Goal: Check status: Check status

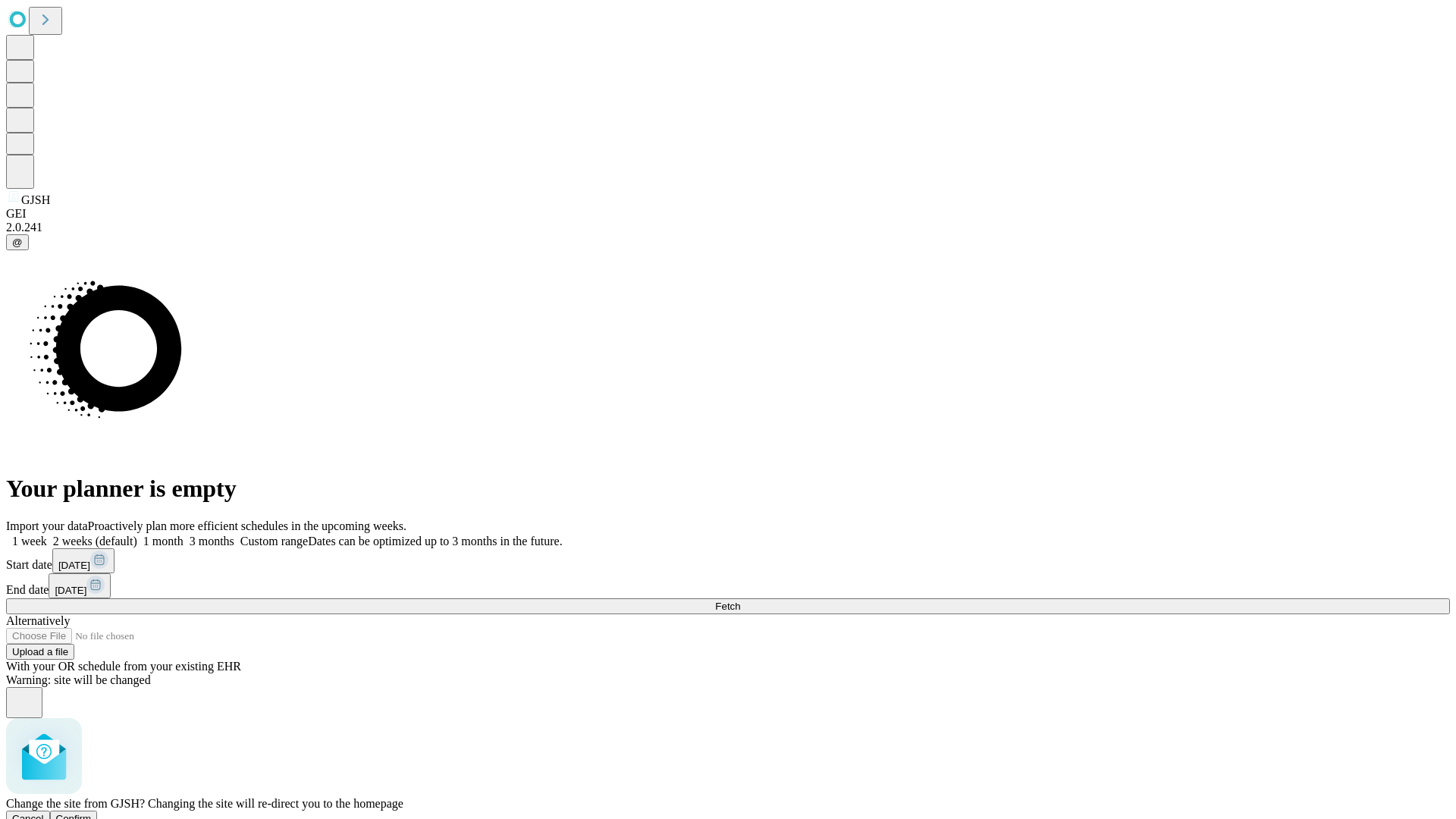
click at [92, 812] on span "Confirm" at bounding box center [74, 818] width 36 height 11
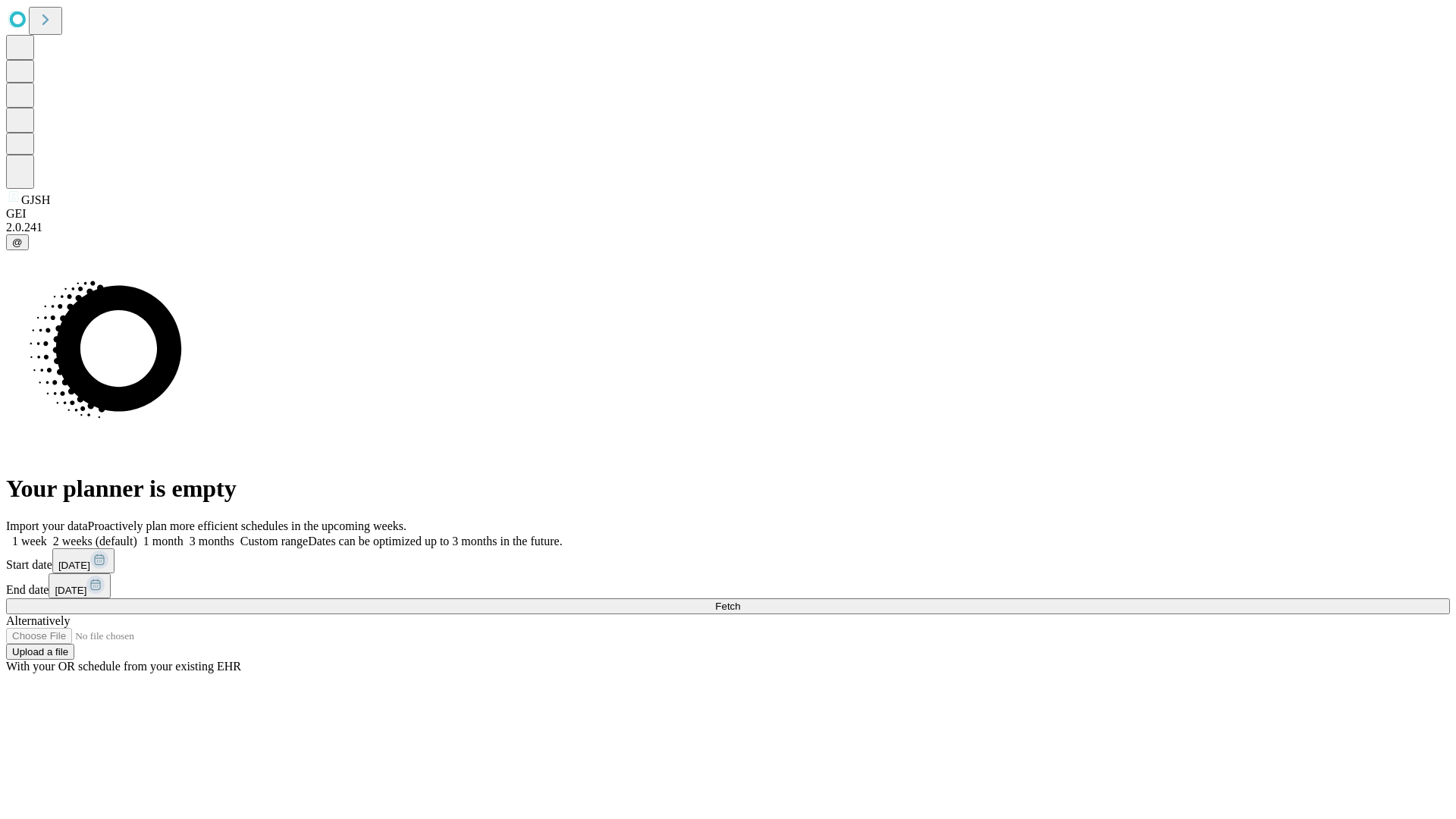
click at [183, 535] on label "1 month" at bounding box center [160, 541] width 46 height 13
click at [740, 601] on span "Fetch" at bounding box center [727, 606] width 25 height 11
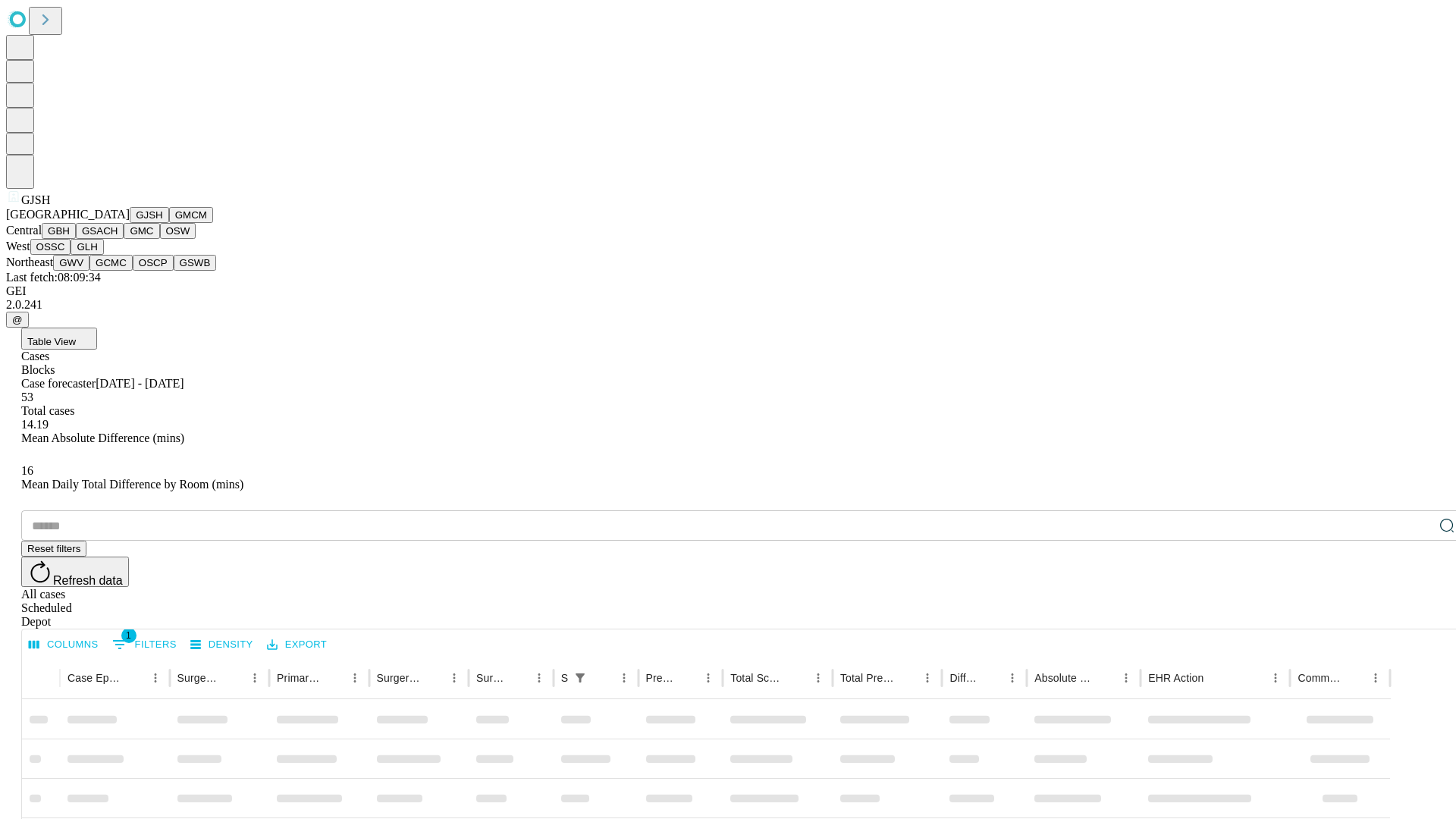
click at [169, 222] on button "GMCM" at bounding box center [191, 215] width 44 height 16
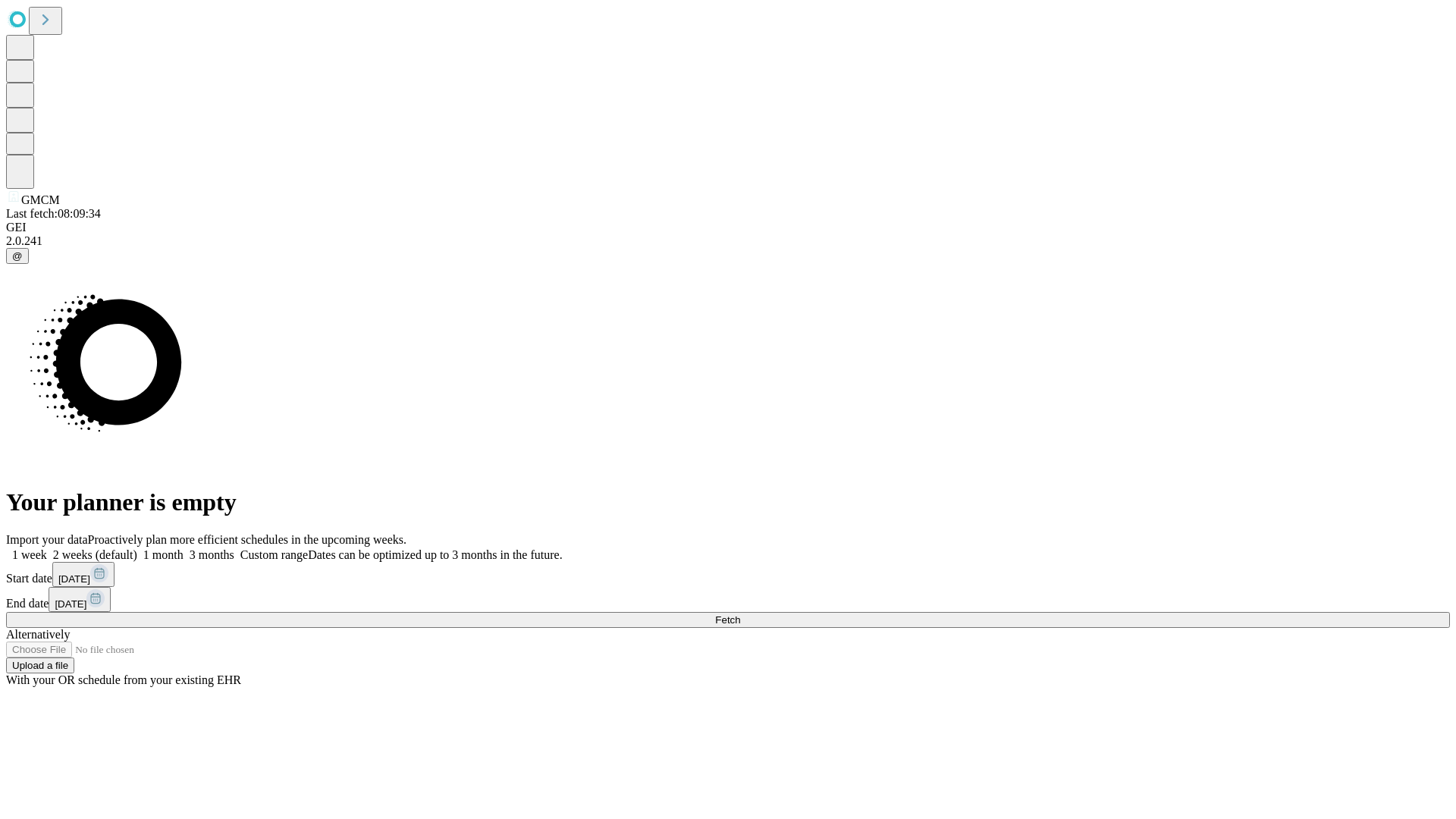
click at [183, 548] on label "1 month" at bounding box center [160, 555] width 46 height 13
click at [740, 614] on span "Fetch" at bounding box center [727, 619] width 25 height 11
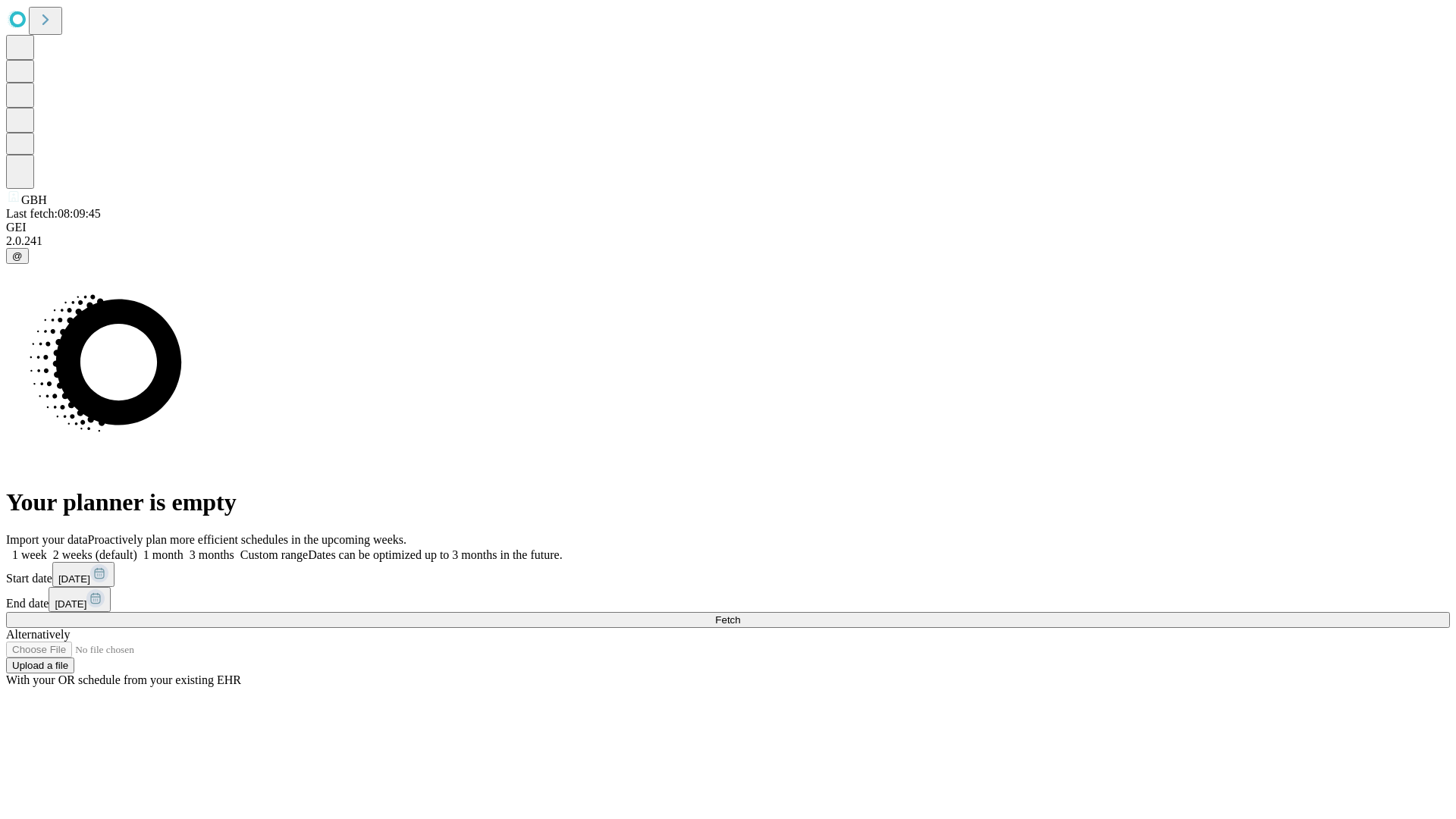
click at [183, 548] on label "1 month" at bounding box center [160, 555] width 46 height 13
click at [740, 614] on span "Fetch" at bounding box center [727, 619] width 25 height 11
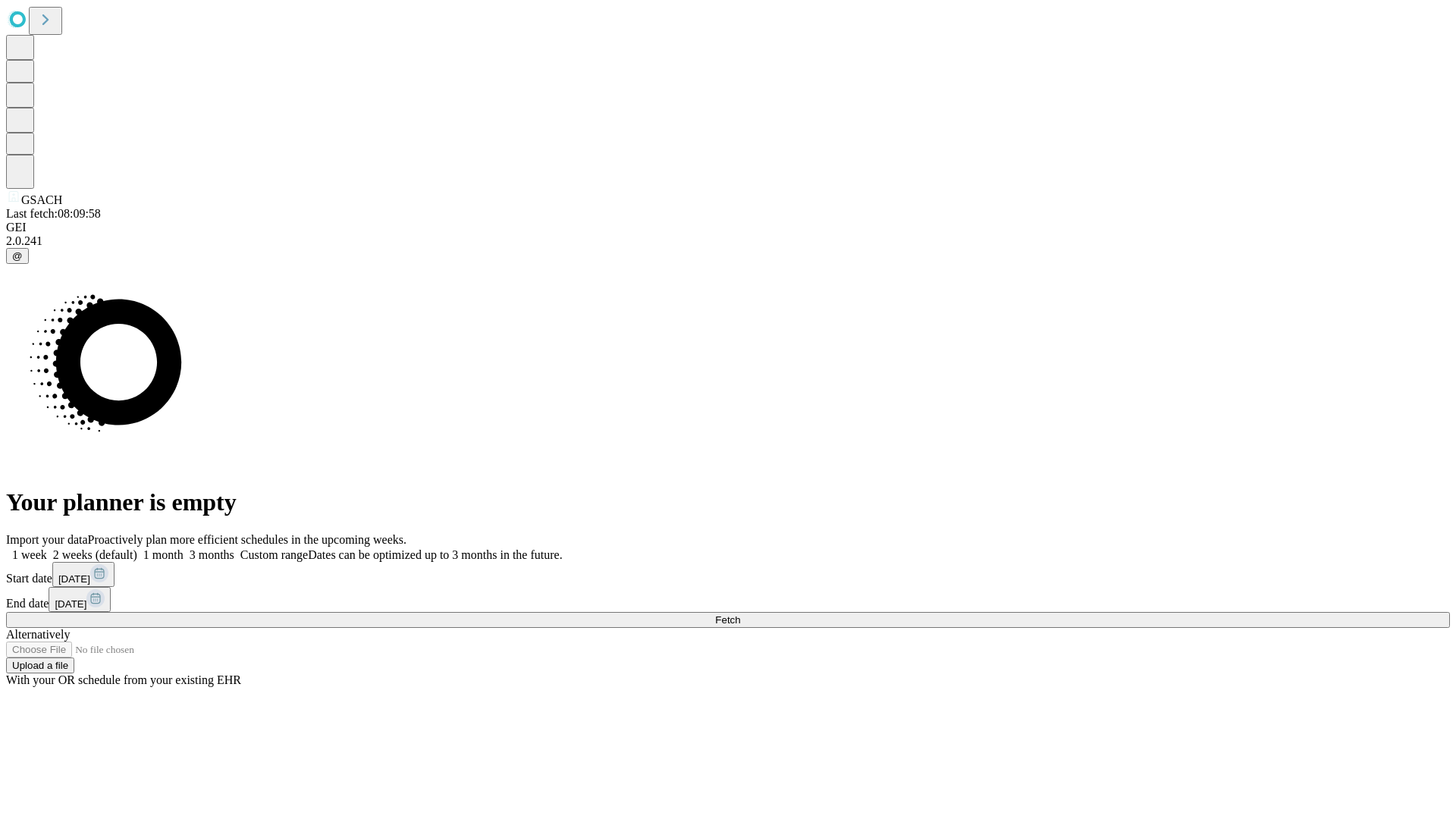
click at [183, 548] on label "1 month" at bounding box center [160, 555] width 46 height 13
click at [740, 614] on span "Fetch" at bounding box center [727, 619] width 25 height 11
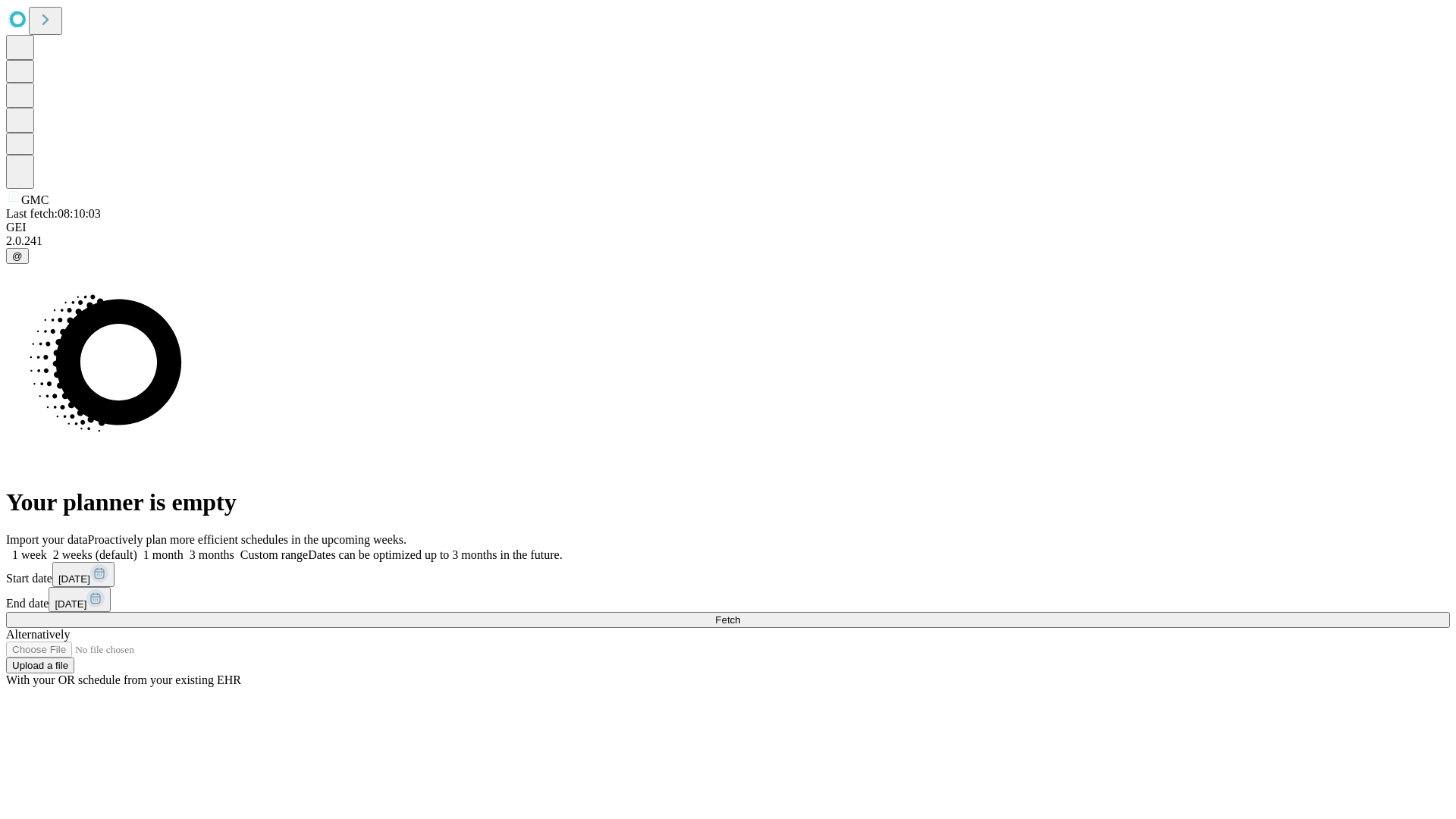
click at [183, 548] on label "1 month" at bounding box center [160, 555] width 46 height 13
click at [740, 614] on span "Fetch" at bounding box center [727, 619] width 25 height 11
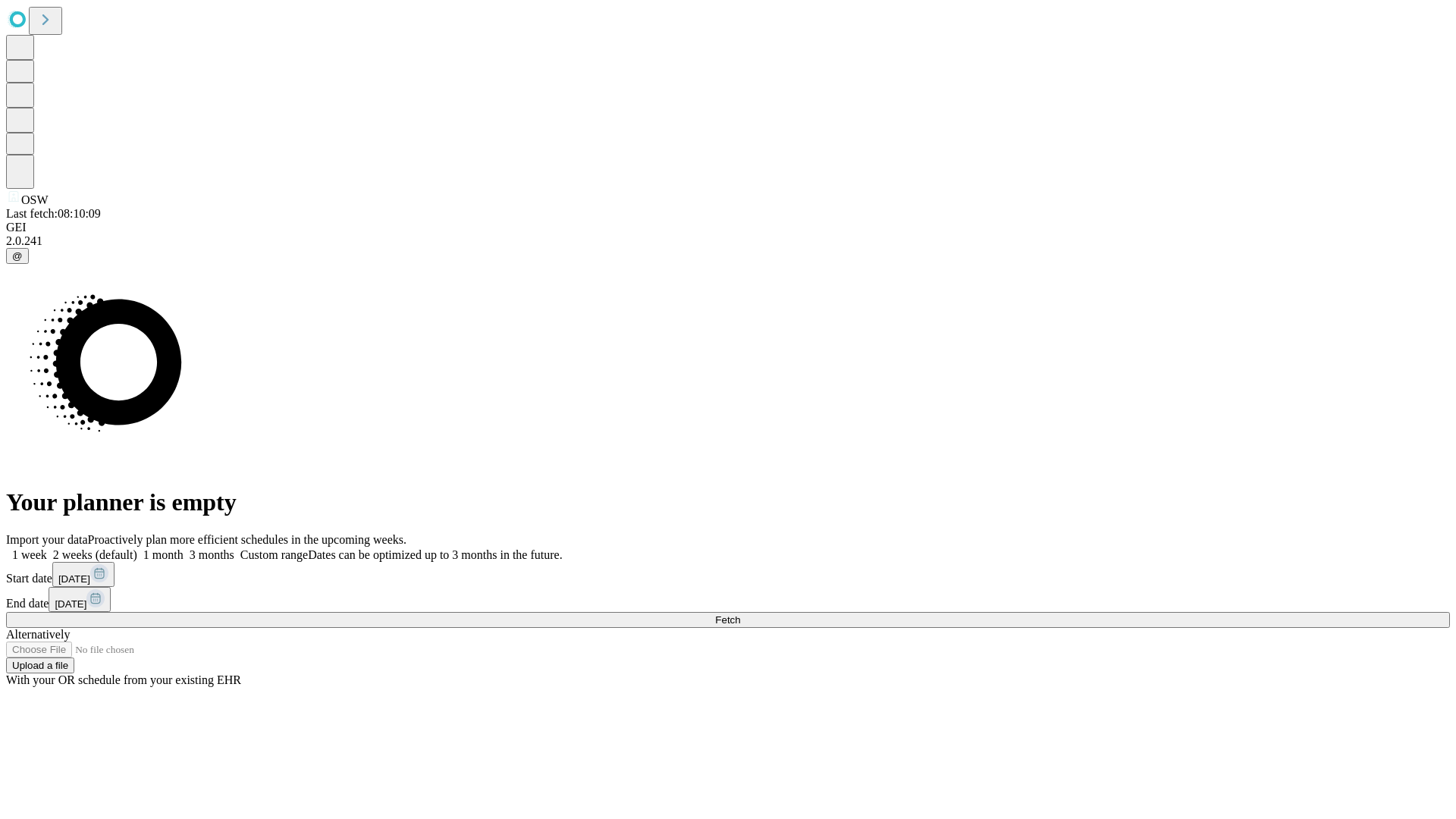
click at [183, 548] on label "1 month" at bounding box center [160, 555] width 46 height 13
click at [740, 614] on span "Fetch" at bounding box center [727, 619] width 25 height 11
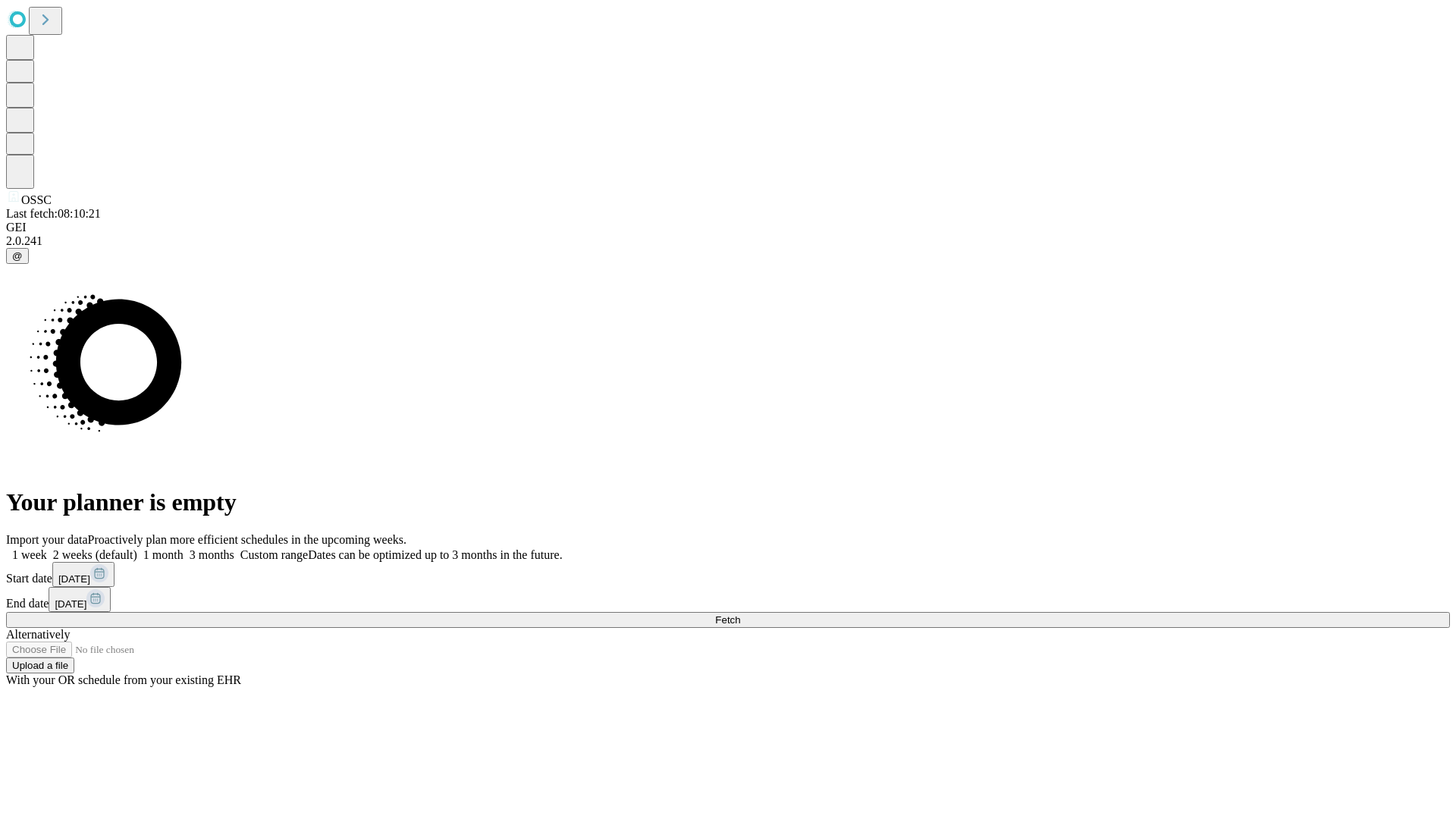
click at [740, 614] on span "Fetch" at bounding box center [727, 619] width 25 height 11
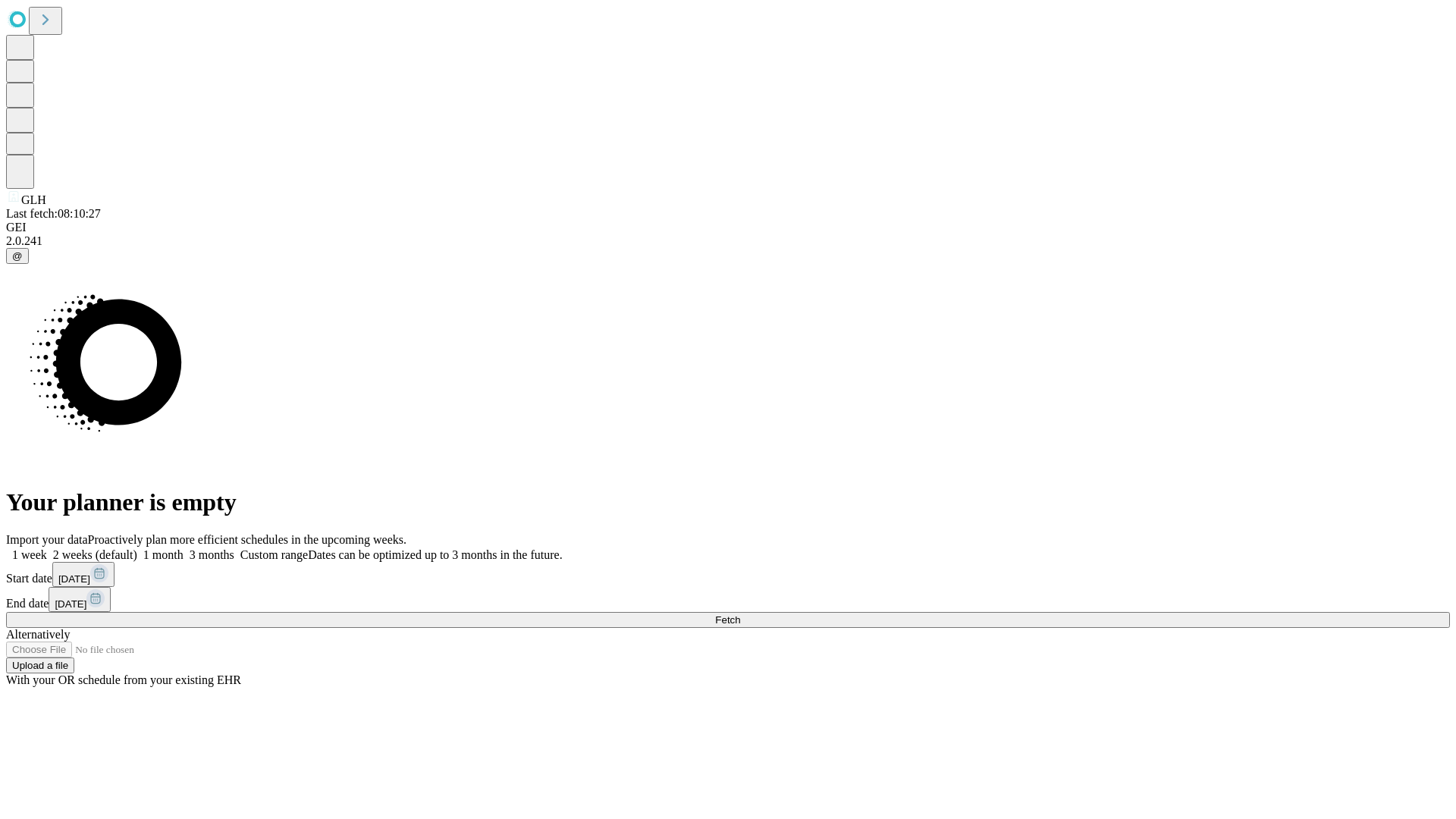
click at [740, 614] on span "Fetch" at bounding box center [727, 619] width 25 height 11
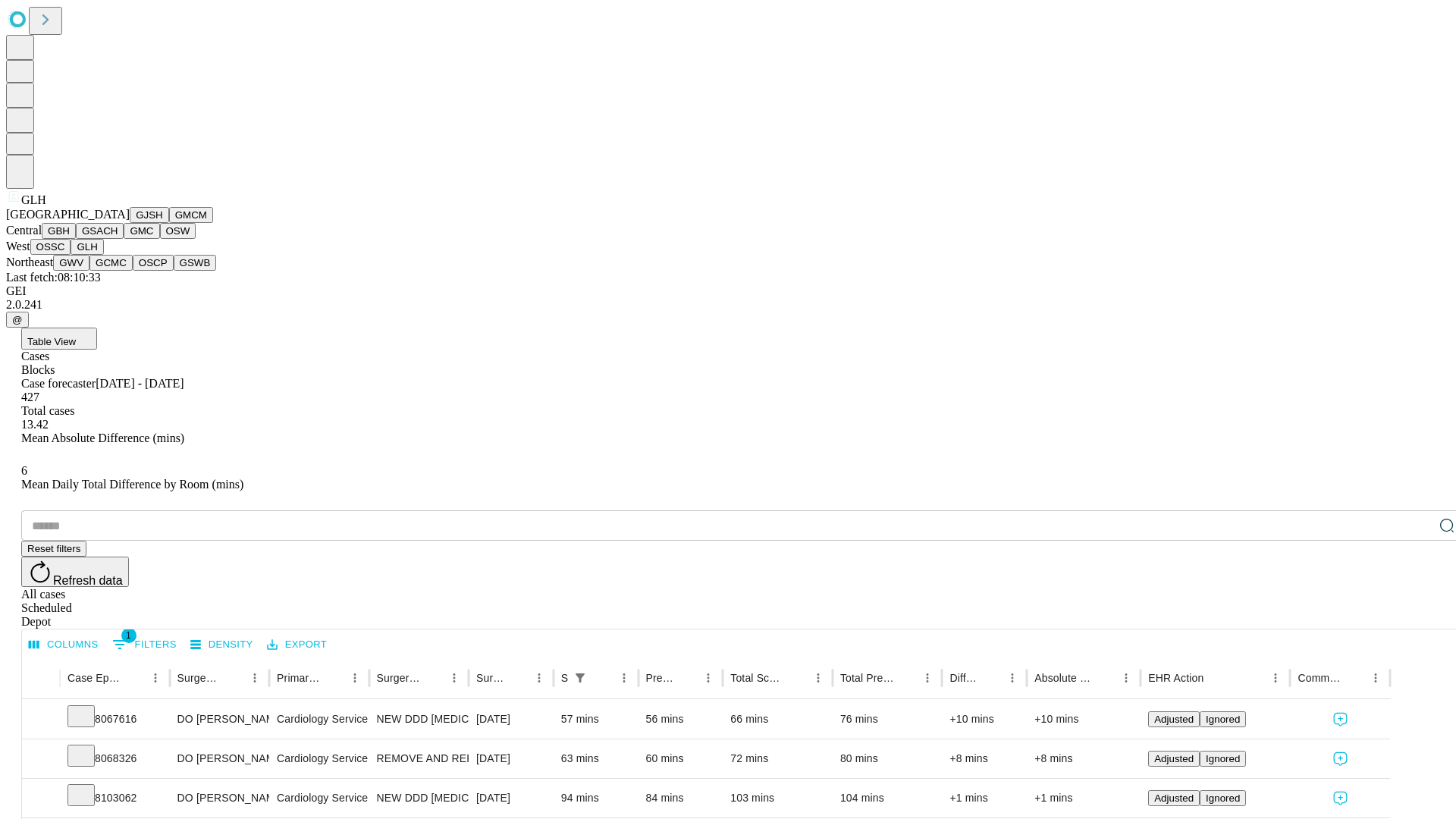
click at [90, 271] on button "GWV" at bounding box center [71, 263] width 37 height 16
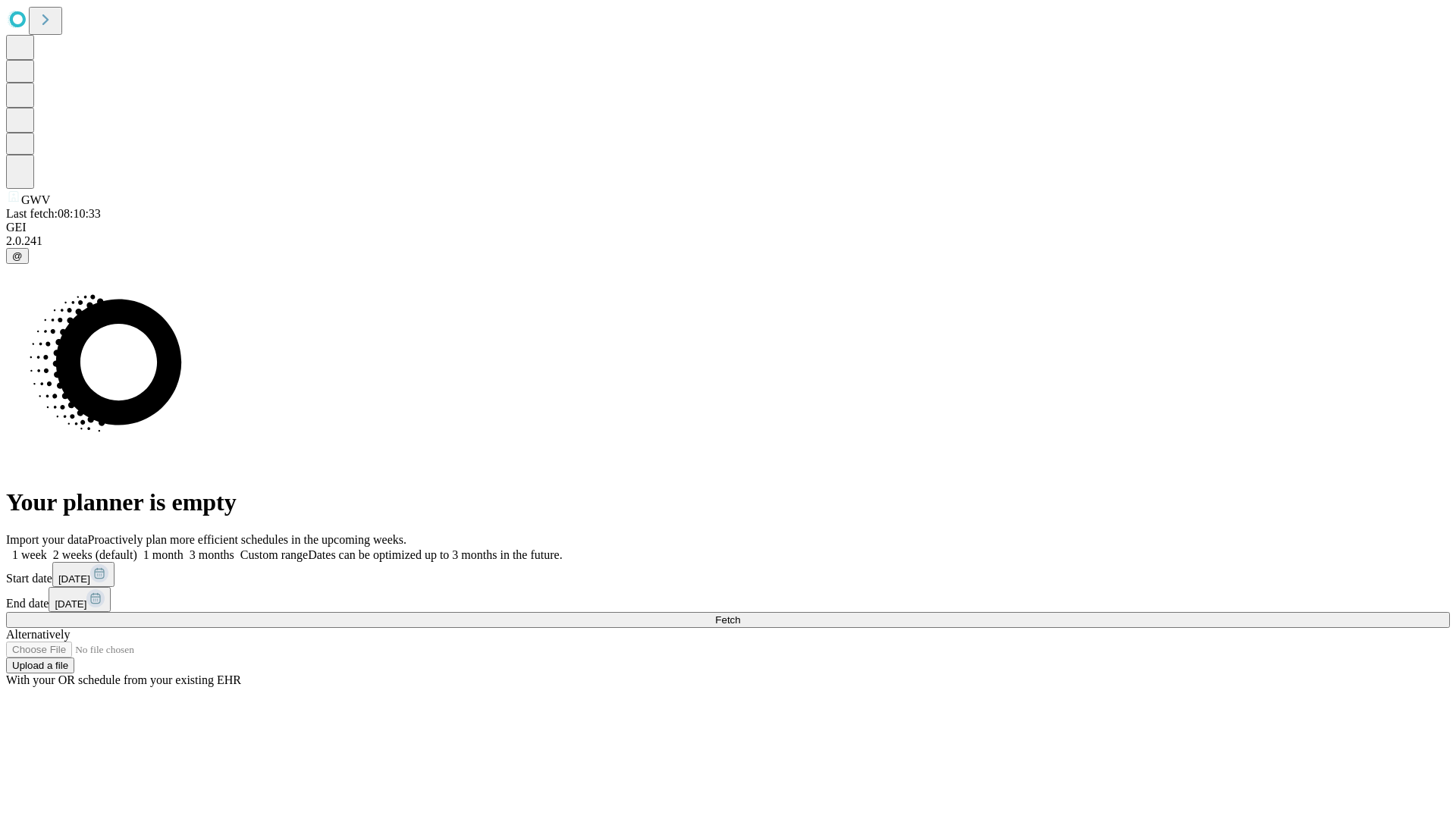
click at [183, 548] on label "1 month" at bounding box center [160, 555] width 46 height 13
click at [740, 614] on span "Fetch" at bounding box center [727, 619] width 25 height 11
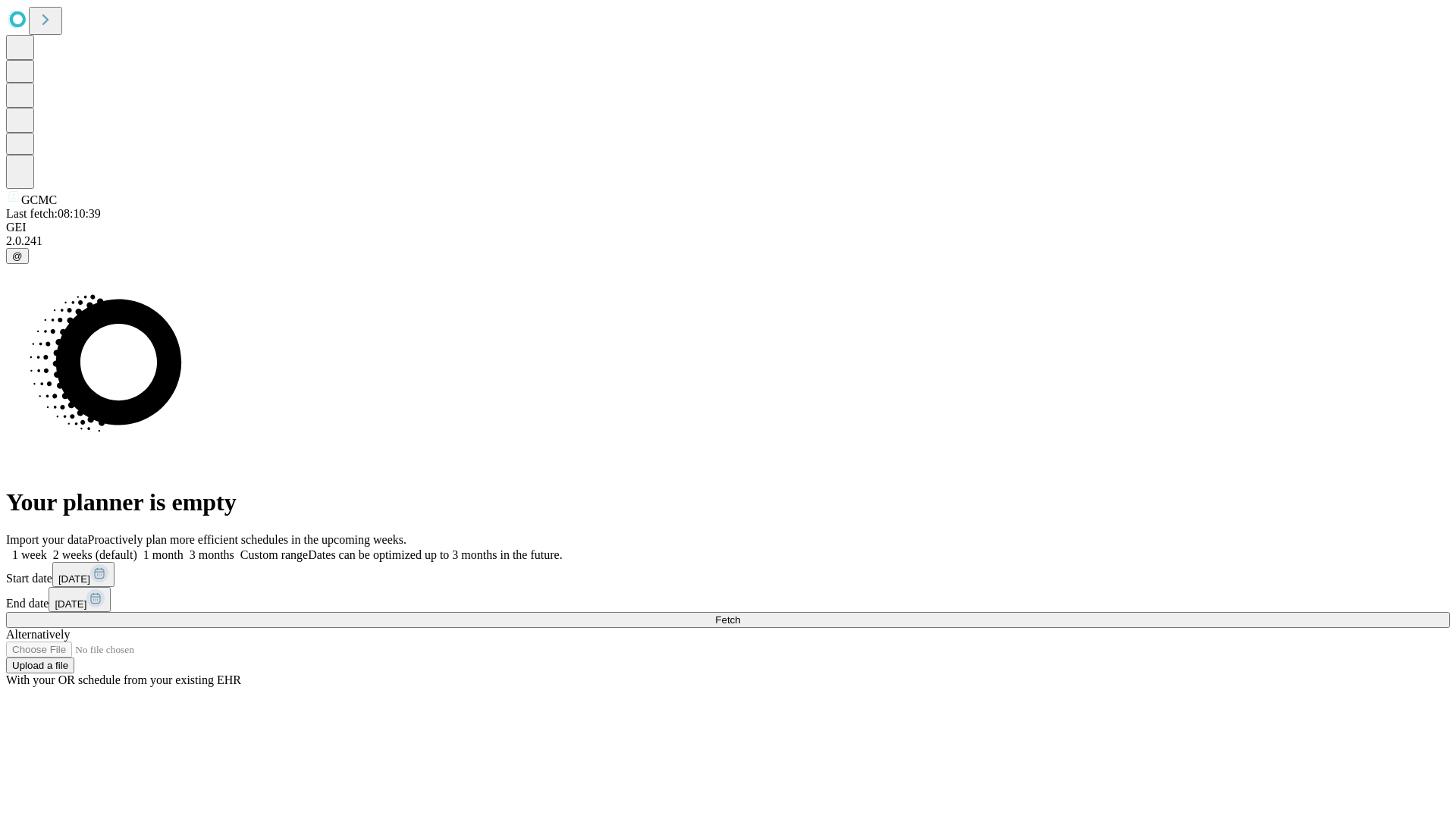
click at [183, 548] on label "1 month" at bounding box center [160, 555] width 46 height 13
click at [740, 614] on span "Fetch" at bounding box center [727, 619] width 25 height 11
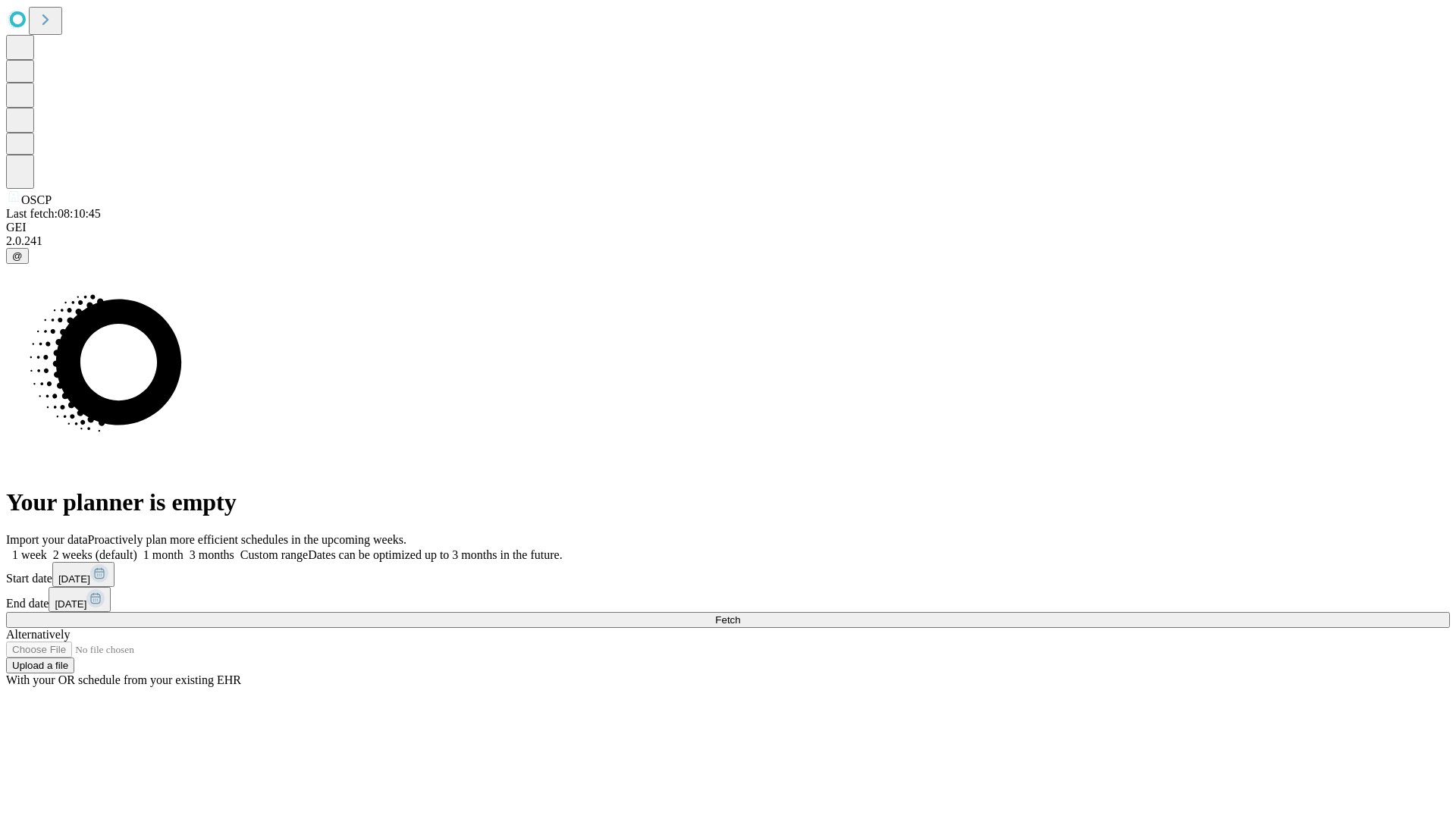
click at [183, 548] on label "1 month" at bounding box center [160, 555] width 46 height 13
click at [740, 614] on span "Fetch" at bounding box center [727, 619] width 25 height 11
